Goal: Information Seeking & Learning: Learn about a topic

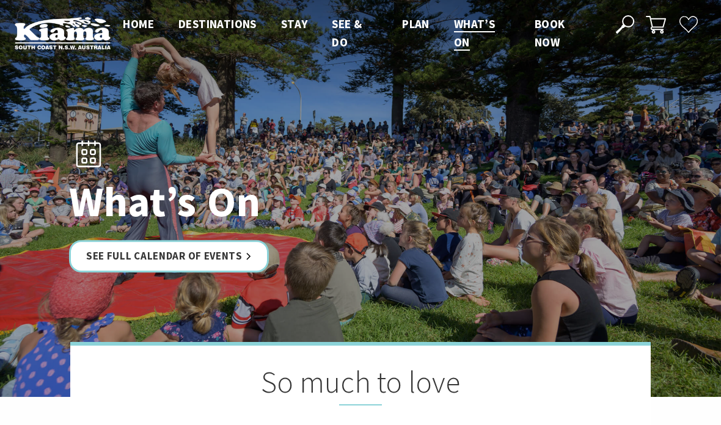
click at [204, 255] on link "See Full Calendar of Events" at bounding box center [169, 256] width 200 height 32
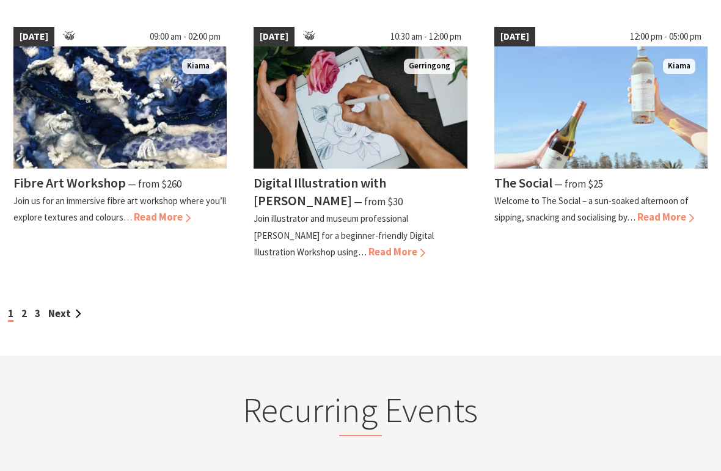
scroll to position [1137, 0]
click at [68, 307] on link "Next" at bounding box center [64, 313] width 33 height 13
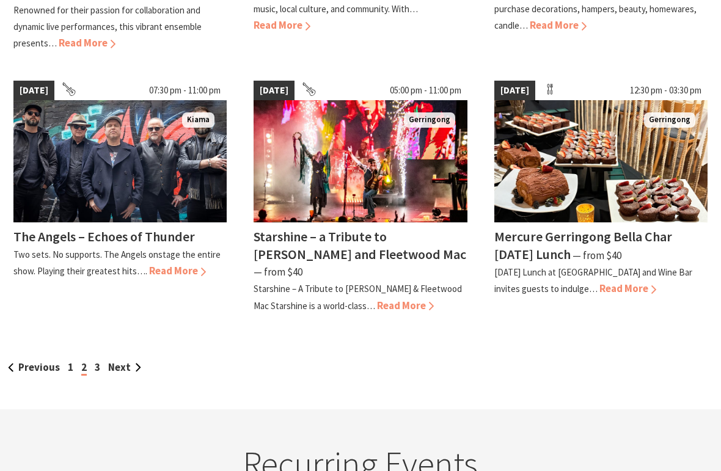
scroll to position [1095, 0]
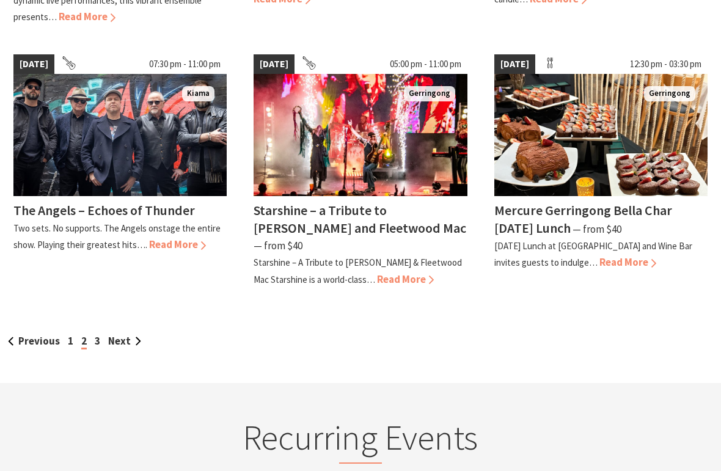
click at [127, 334] on link "Next" at bounding box center [124, 340] width 33 height 13
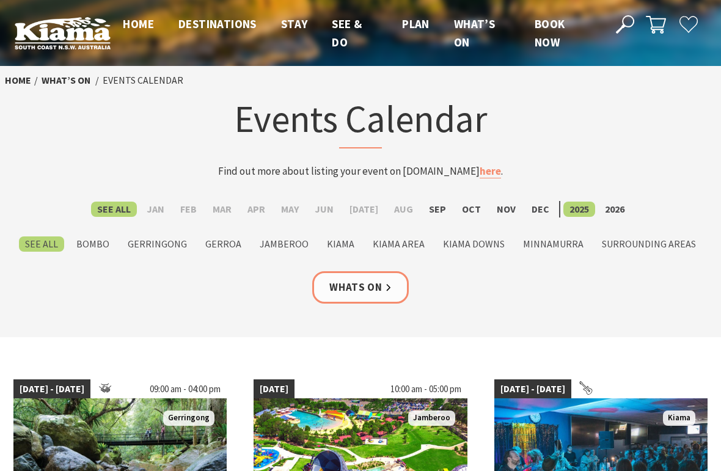
click at [535, 211] on label "Dec" at bounding box center [540, 209] width 30 height 15
click at [0, 0] on input "Dec" at bounding box center [0, 0] width 0 height 0
click at [368, 295] on link "Whats On" at bounding box center [360, 287] width 96 height 32
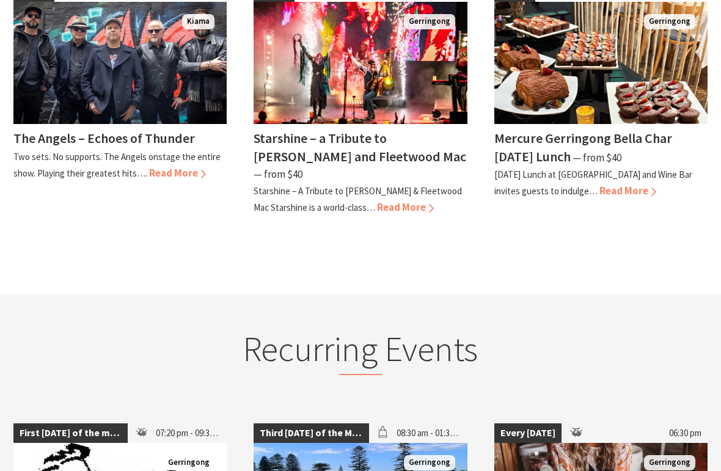
scroll to position [396, 0]
click at [640, 187] on span "Read More" at bounding box center [627, 190] width 57 height 13
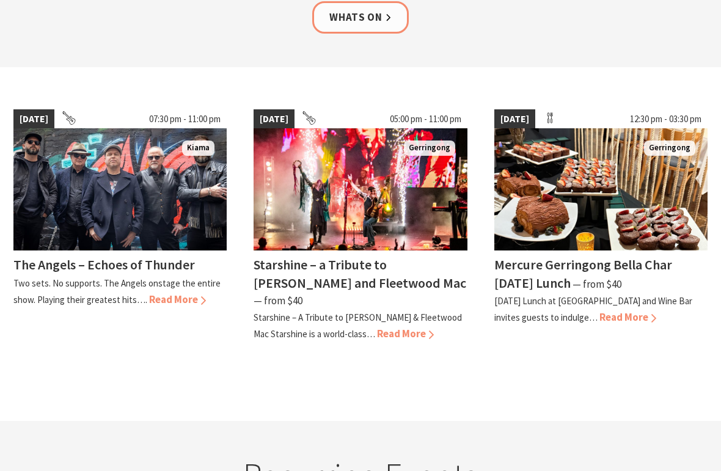
scroll to position [0, 0]
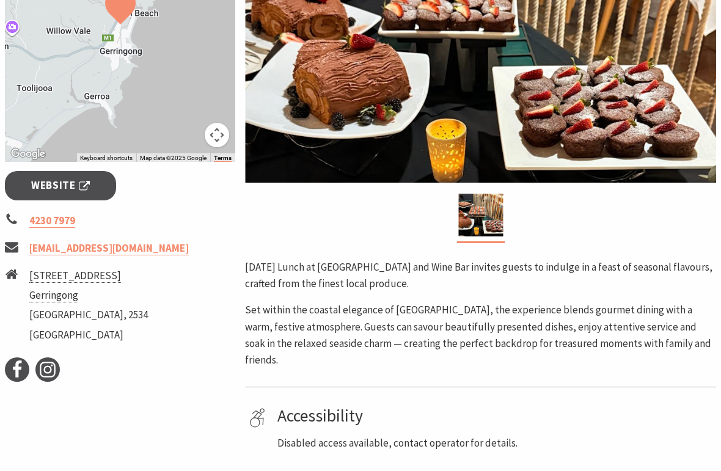
scroll to position [359, 0]
click at [447, 368] on p "Set within the coastal elegance of [GEOGRAPHIC_DATA], the experience blends gou…" at bounding box center [480, 335] width 471 height 67
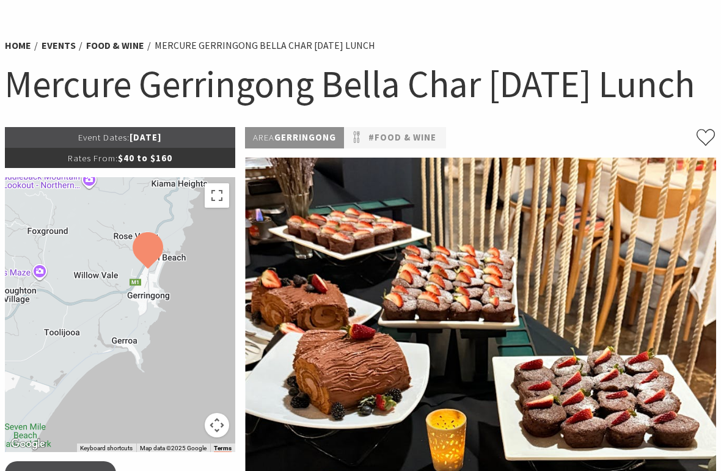
scroll to position [0, 0]
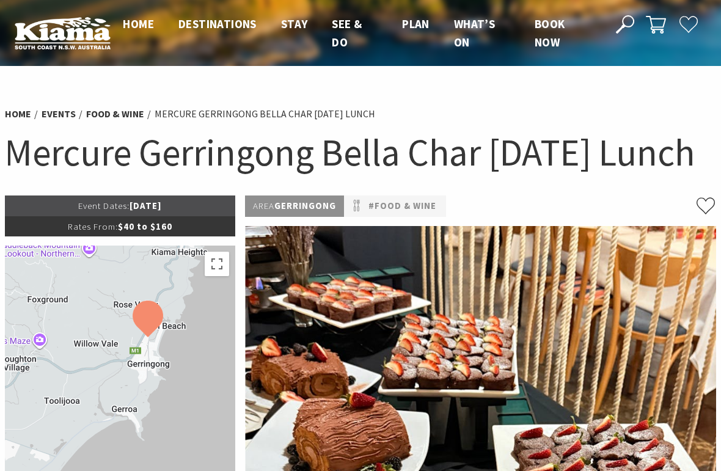
click at [158, 338] on div at bounding box center [120, 383] width 230 height 275
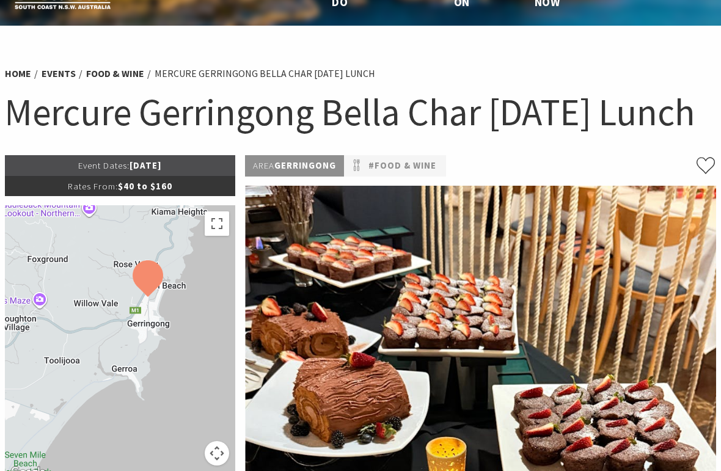
scroll to position [40, 0]
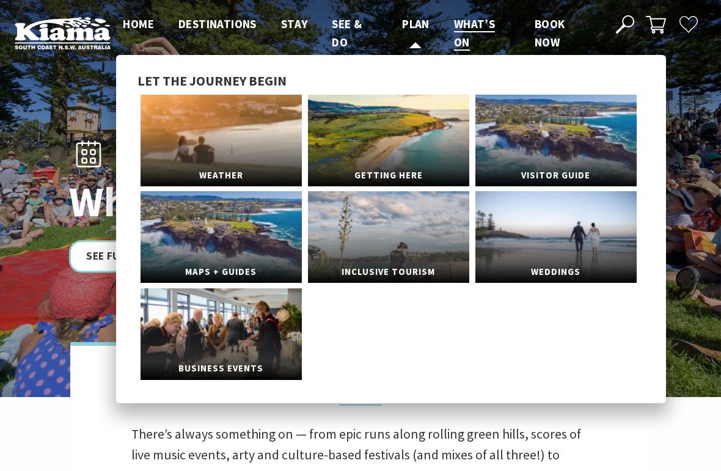
click at [417, 22] on span "Plan" at bounding box center [415, 23] width 27 height 15
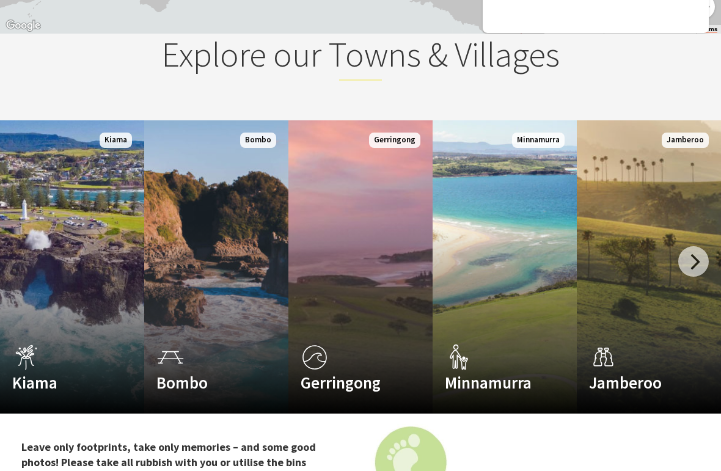
scroll to position [1913, 0]
click at [232, 291] on link "Custom Image Used Bombo Read More Bombo" at bounding box center [216, 266] width 144 height 293
